Goal: Find specific page/section: Find specific page/section

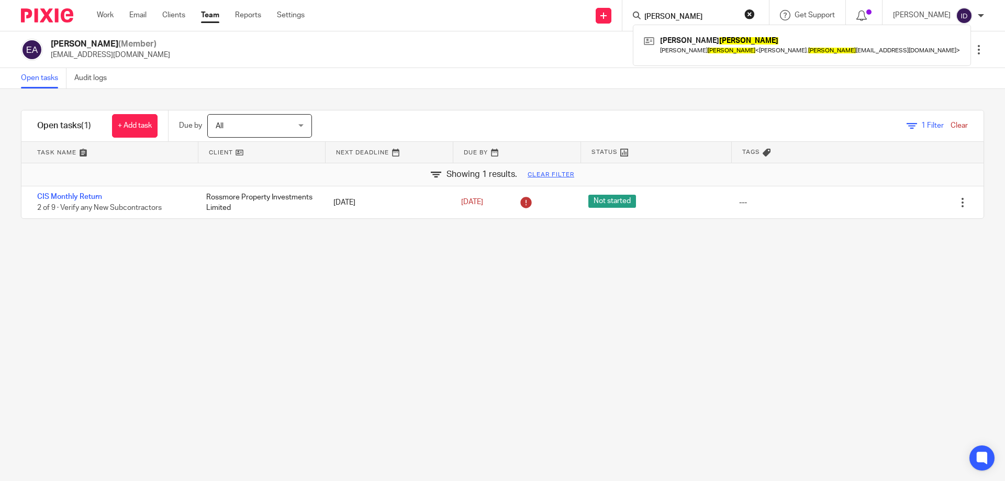
drag, startPoint x: 699, startPoint y: 16, endPoint x: 646, endPoint y: 13, distance: 53.4
click at [646, 13] on div "bowles Kate Bowles Kate Bowles < kate. bowles 80@icloud.com >" at bounding box center [695, 15] width 147 height 31
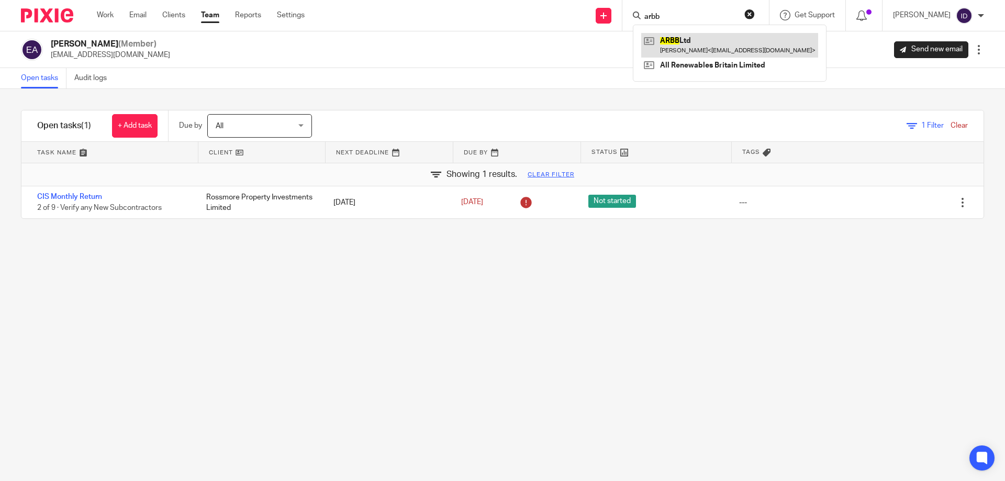
type input "arbb"
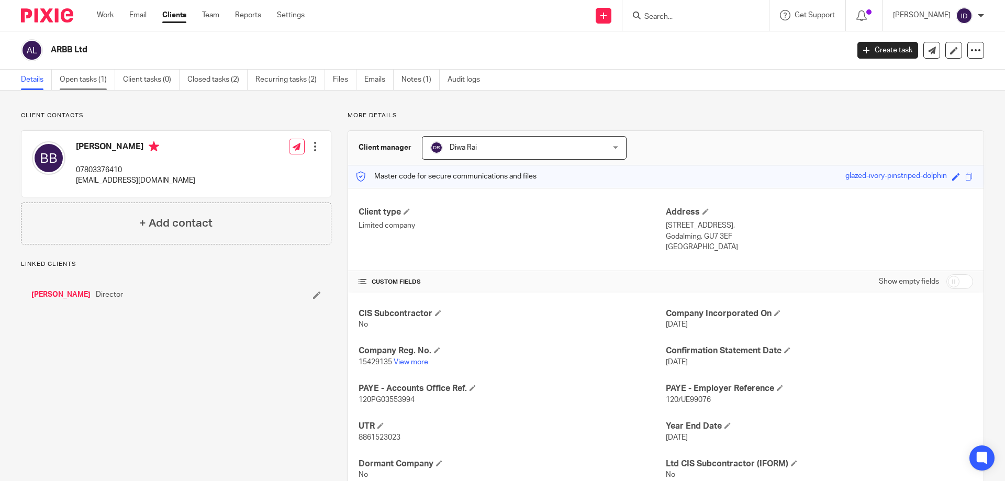
click at [82, 71] on link "Open tasks (1)" at bounding box center [87, 80] width 55 height 20
